Goal: Information Seeking & Learning: Understand process/instructions

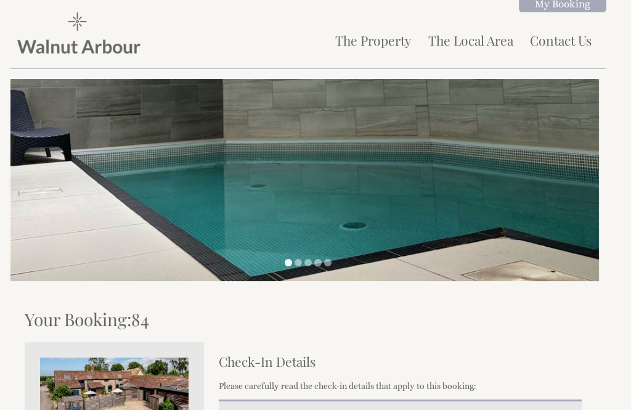
scroll to position [298, 0]
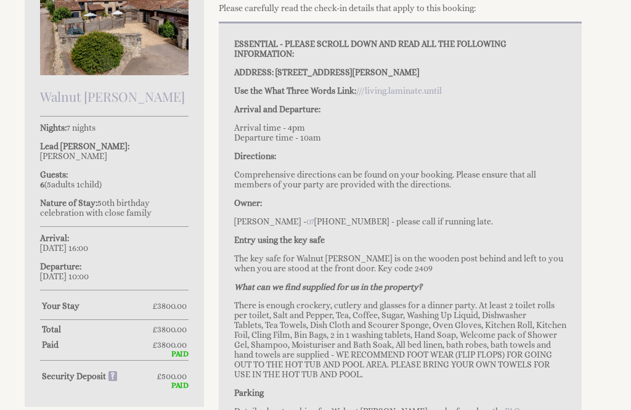
scroll to position [376, 0]
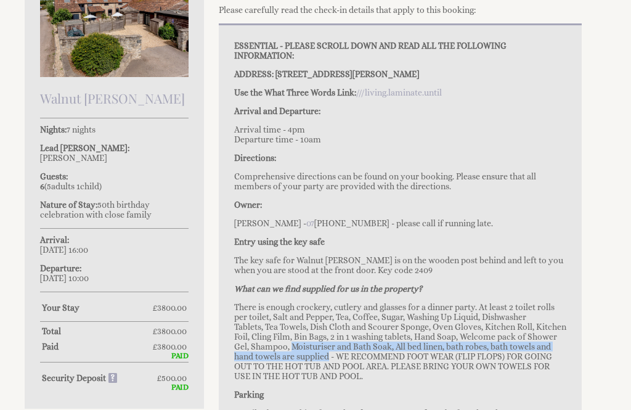
click at [456, 209] on p "Owner:" at bounding box center [400, 205] width 332 height 10
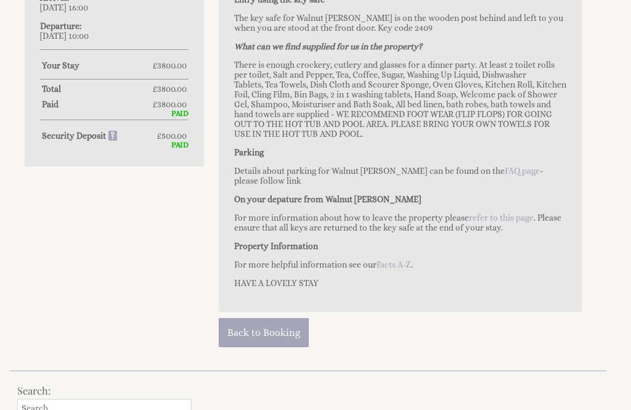
scroll to position [617, 0]
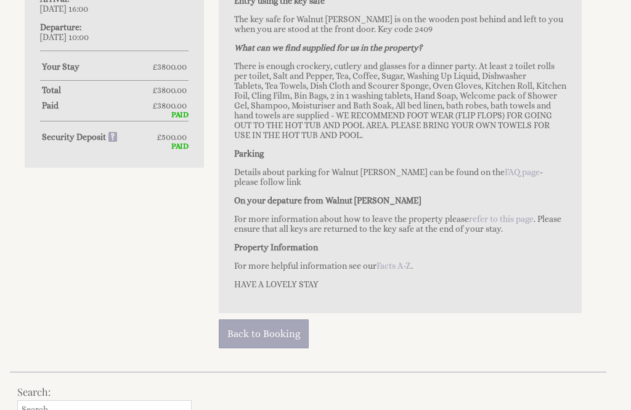
click at [505, 177] on link "FAQ page" at bounding box center [522, 172] width 35 height 10
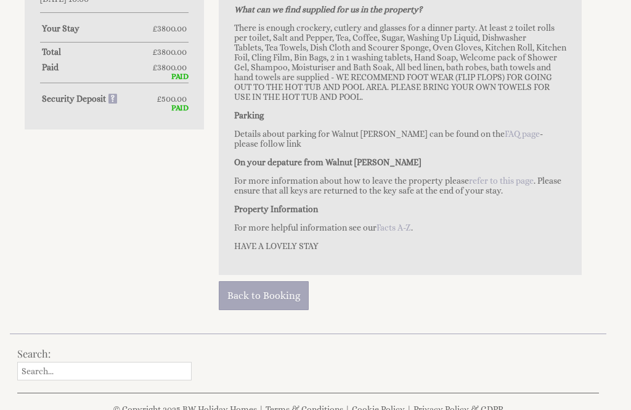
scroll to position [656, 0]
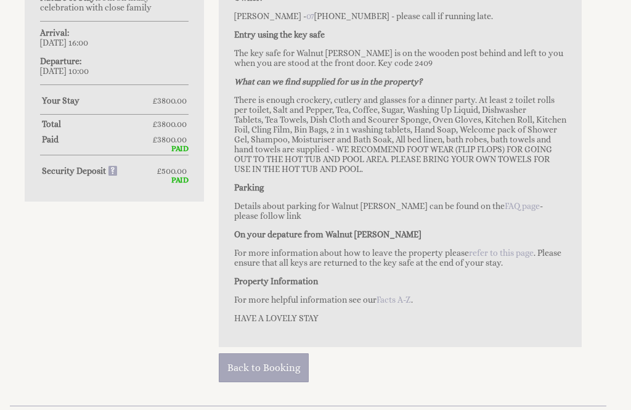
scroll to position [590, 0]
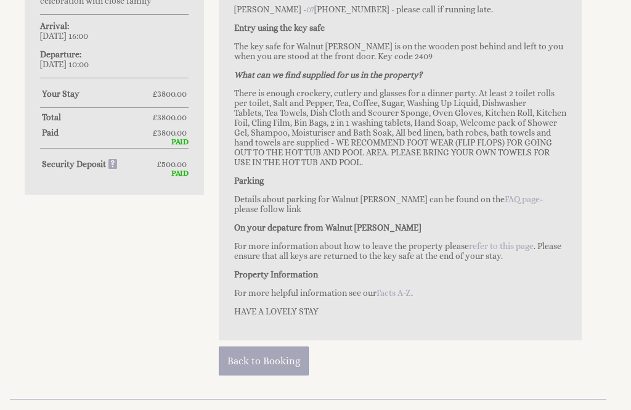
click at [549, 214] on p "Details about parking for Walnut [PERSON_NAME] can be found on the FAQ page - p…" at bounding box center [400, 204] width 332 height 20
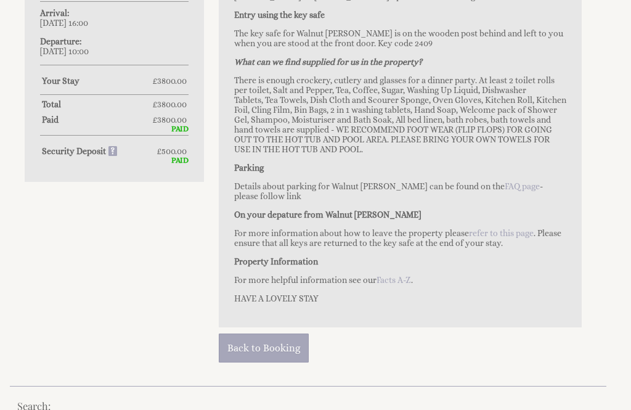
scroll to position [619, 0]
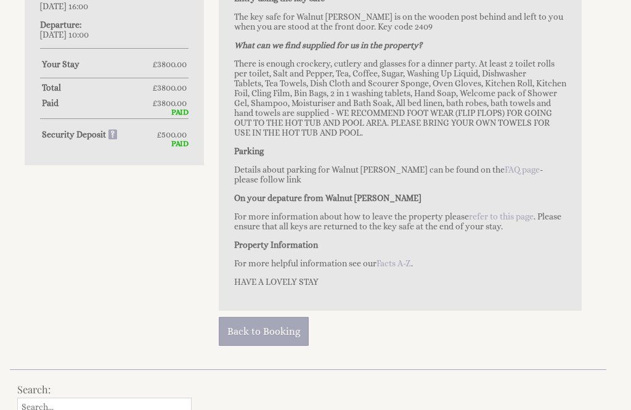
click at [513, 221] on link "refer to this page" at bounding box center [501, 216] width 65 height 10
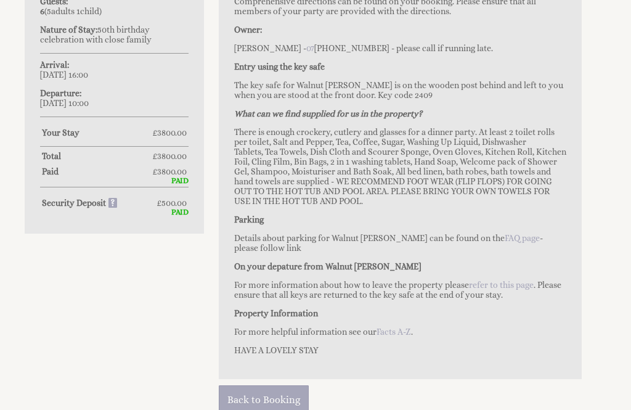
scroll to position [583, 0]
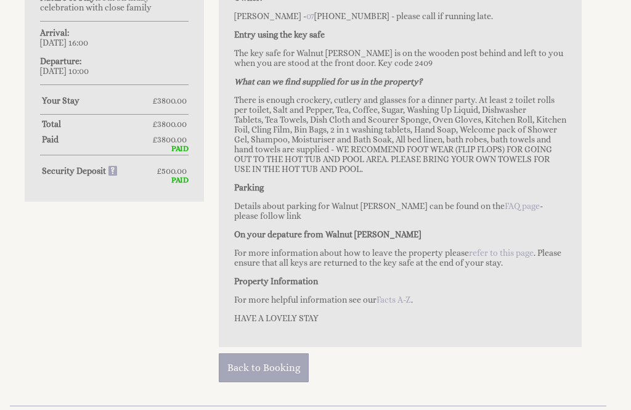
click at [505, 211] on link "FAQ page" at bounding box center [522, 206] width 35 height 10
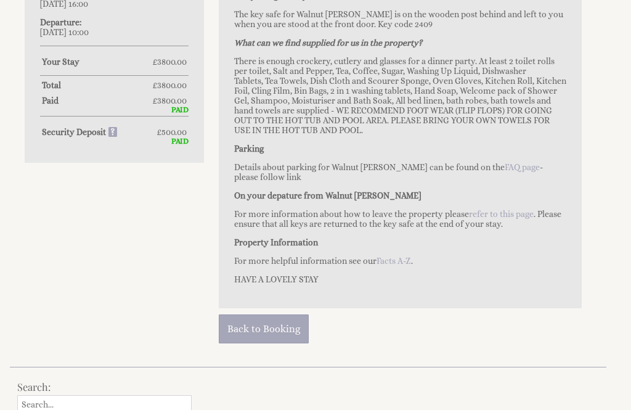
scroll to position [622, 0]
